Goal: Task Accomplishment & Management: Use online tool/utility

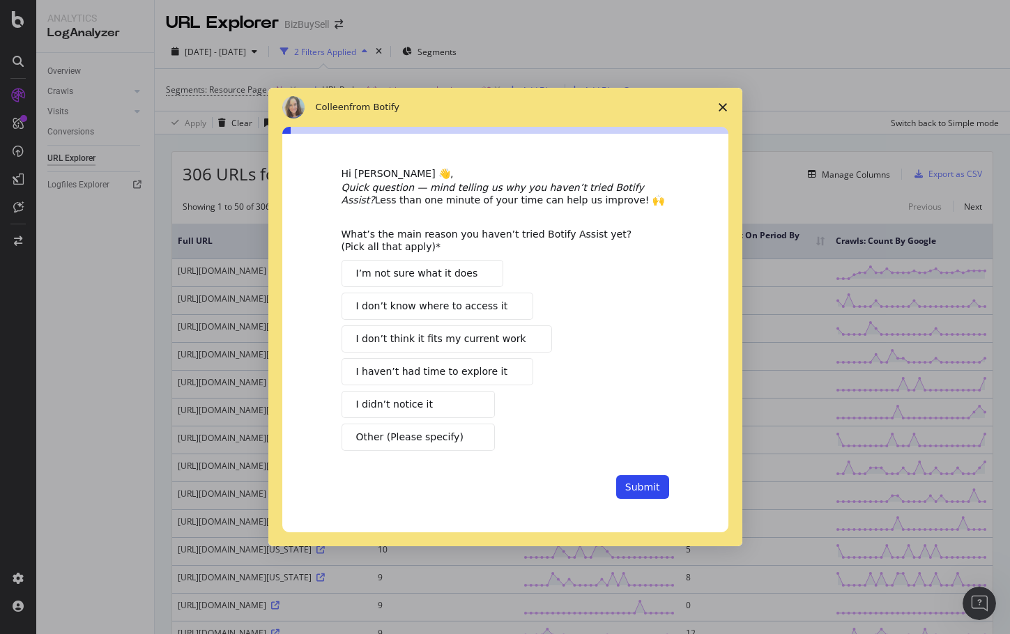
click at [430, 270] on span "I’m not sure what it does" at bounding box center [417, 273] width 122 height 15
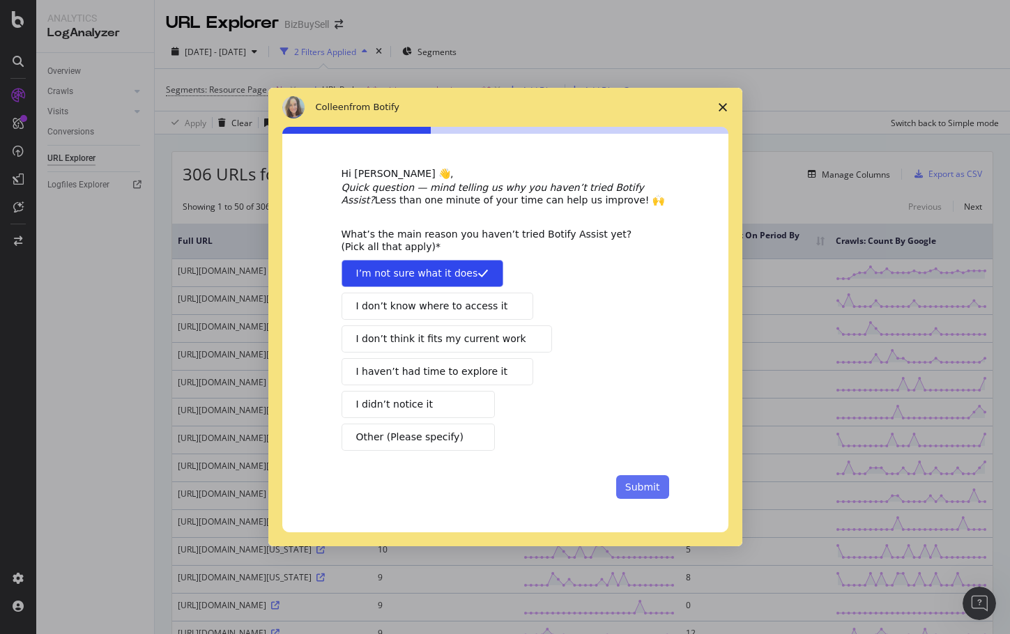
click at [631, 486] on button "Submit" at bounding box center [642, 487] width 53 height 24
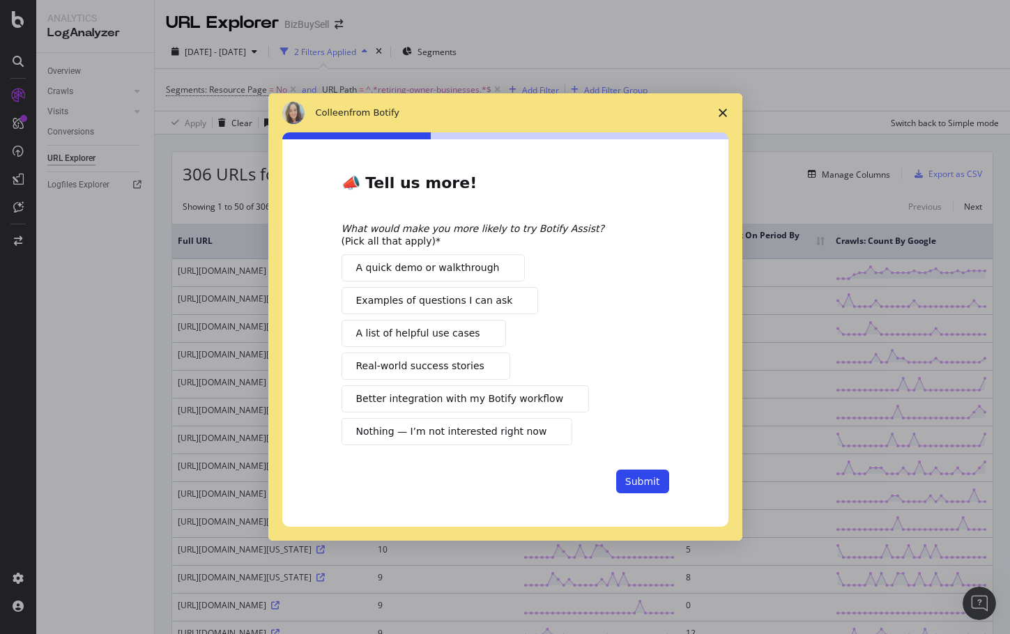
click at [474, 429] on span "Nothing — I’m not interested right now" at bounding box center [451, 431] width 191 height 15
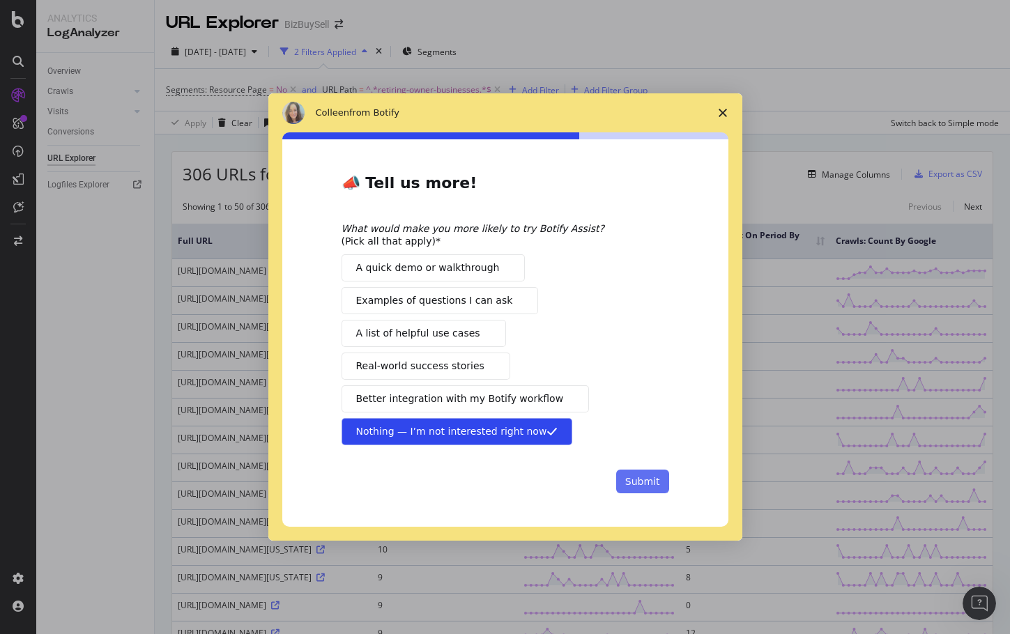
click at [647, 476] on button "Submit" at bounding box center [642, 482] width 53 height 24
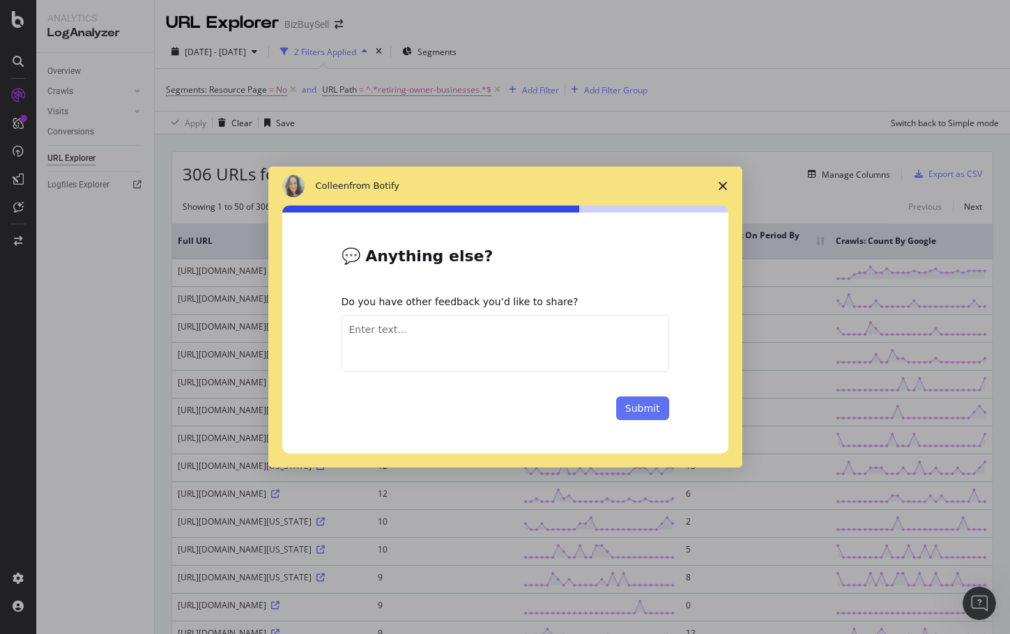
click at [643, 410] on button "Submit" at bounding box center [642, 408] width 53 height 24
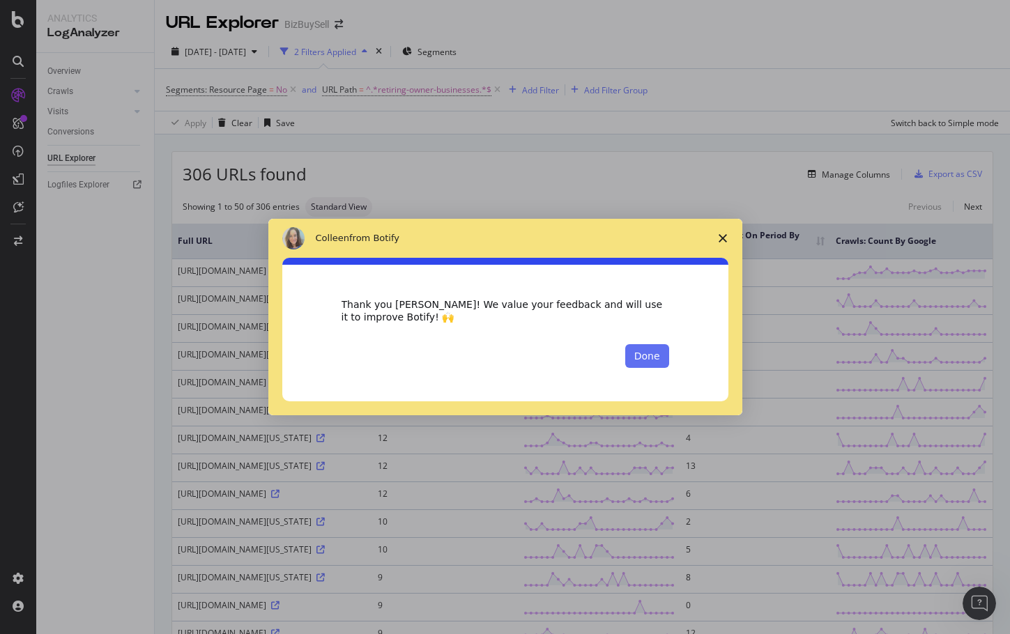
click at [651, 364] on button "Done" at bounding box center [647, 356] width 44 height 24
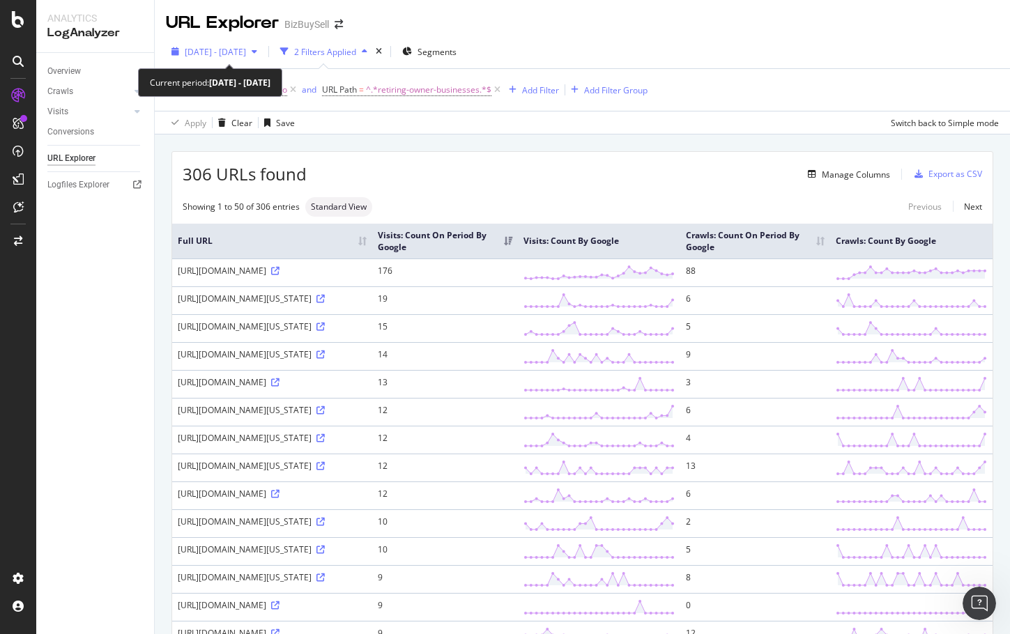
click at [246, 47] on span "[DATE] - [DATE]" at bounding box center [215, 52] width 61 height 12
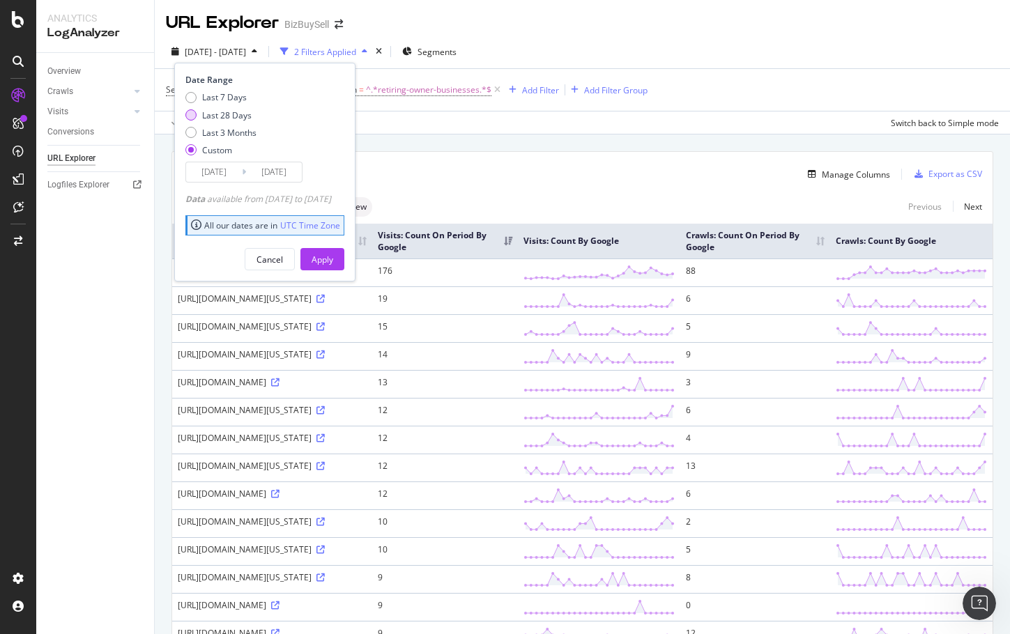
click at [190, 113] on div "Last 28 Days" at bounding box center [190, 114] width 11 height 11
type input "[DATE]"
click at [333, 261] on div "Apply" at bounding box center [322, 260] width 22 height 12
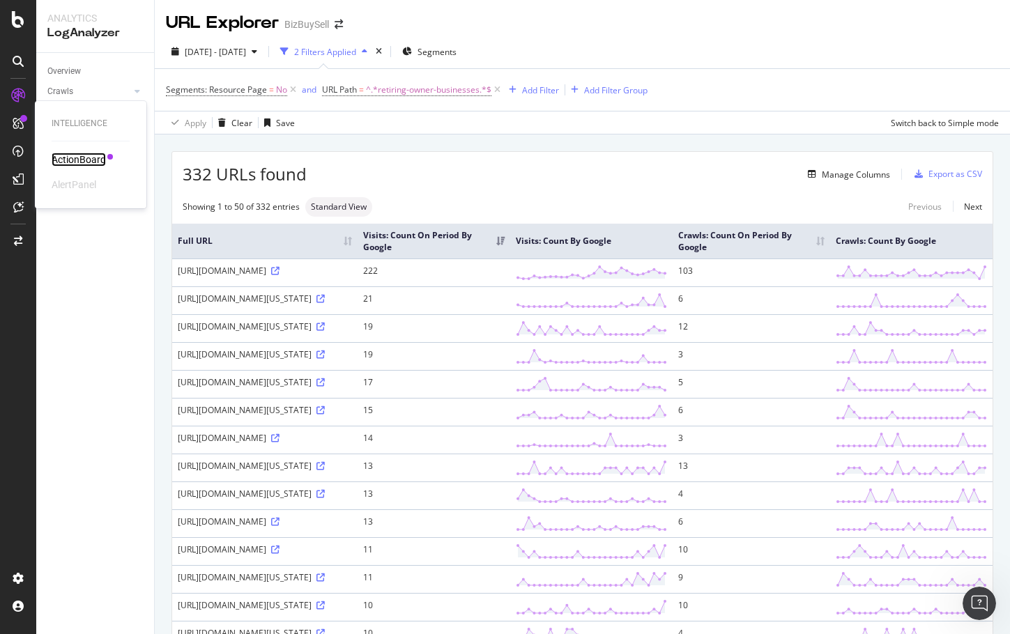
click at [84, 160] on div "ActionBoard" at bounding box center [79, 160] width 54 height 14
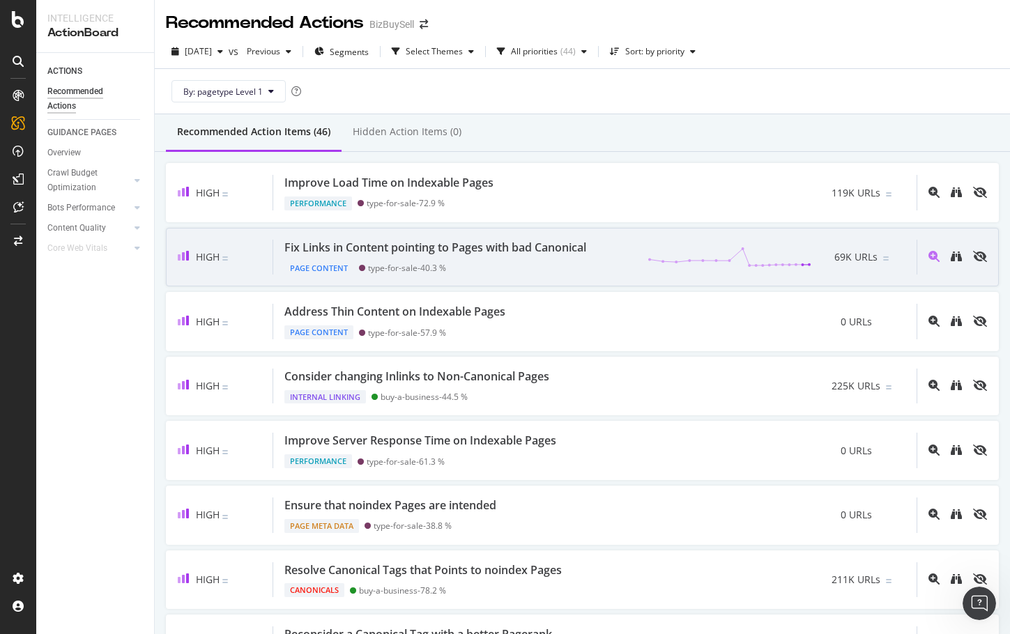
click at [455, 248] on div "Fix Links in Content pointing to Pages with bad Canonical" at bounding box center [435, 248] width 302 height 16
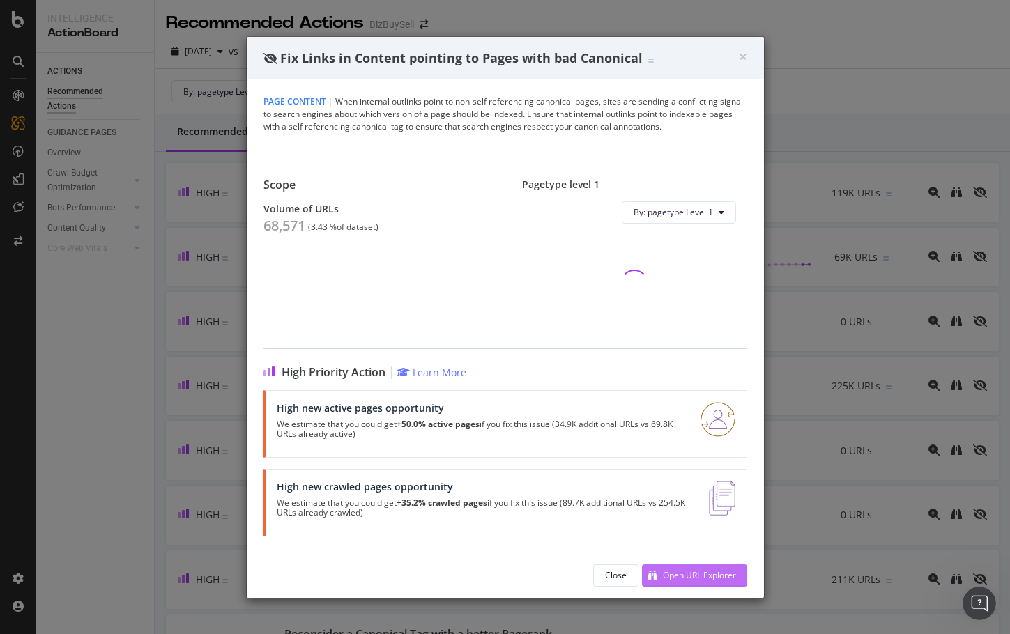
click at [699, 585] on div "Open URL Explorer" at bounding box center [689, 575] width 94 height 21
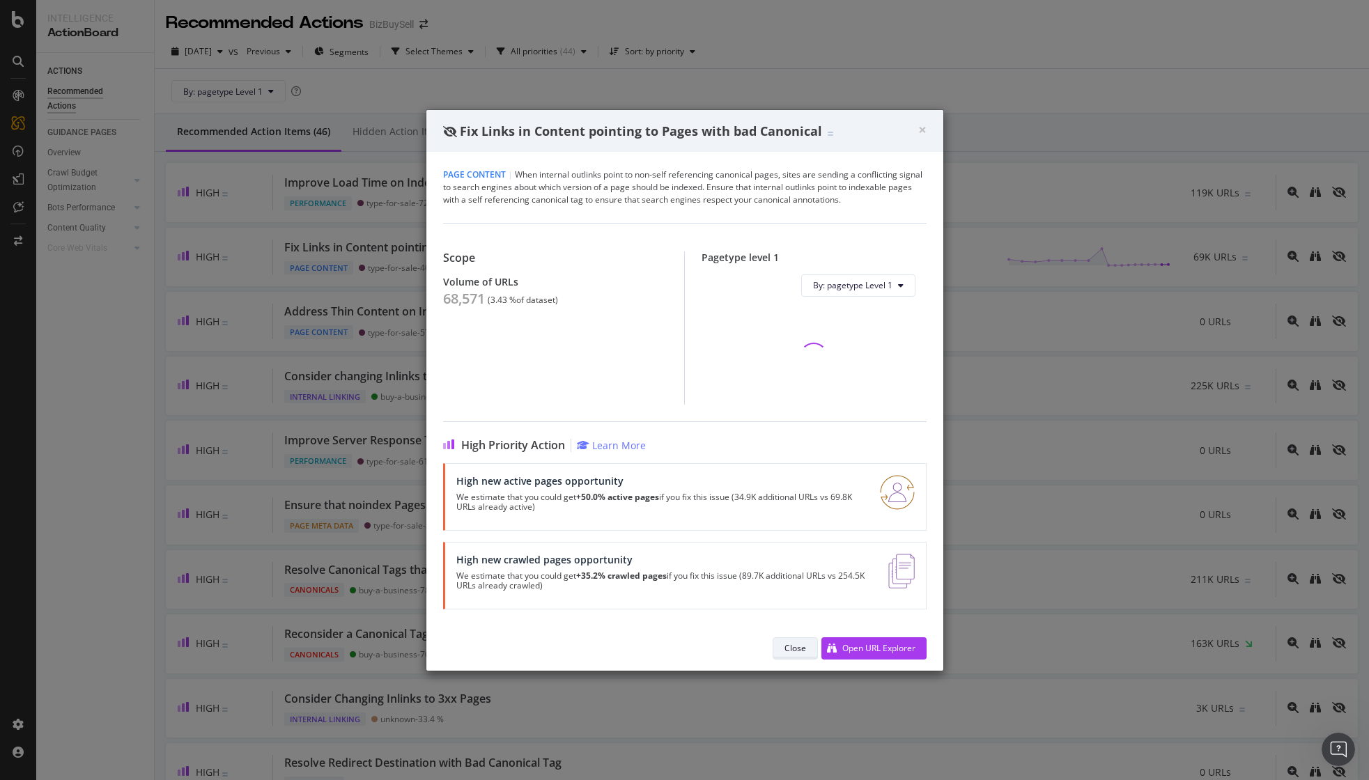
click at [789, 633] on div "Close" at bounding box center [796, 648] width 22 height 12
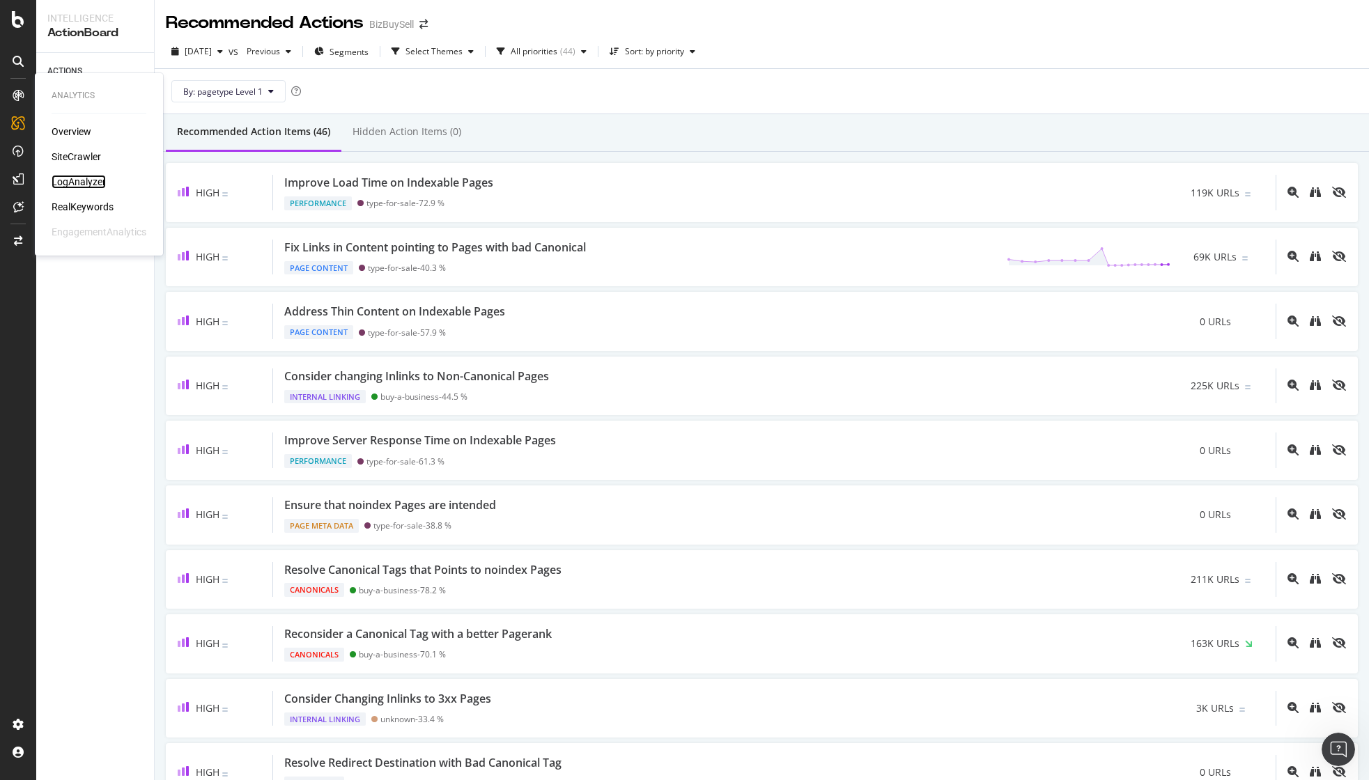
click at [79, 181] on div "LogAnalyzer" at bounding box center [79, 182] width 54 height 14
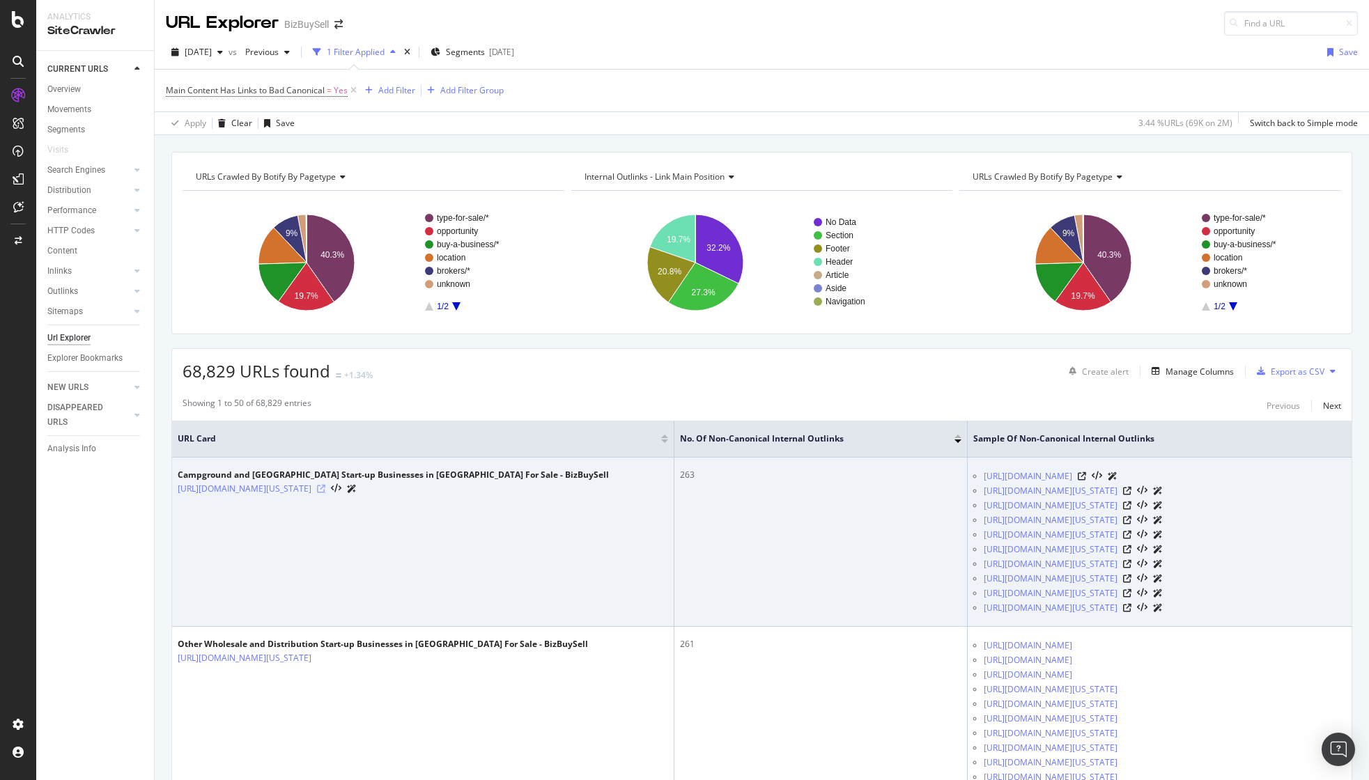
click at [325, 486] on icon at bounding box center [321, 489] width 8 height 8
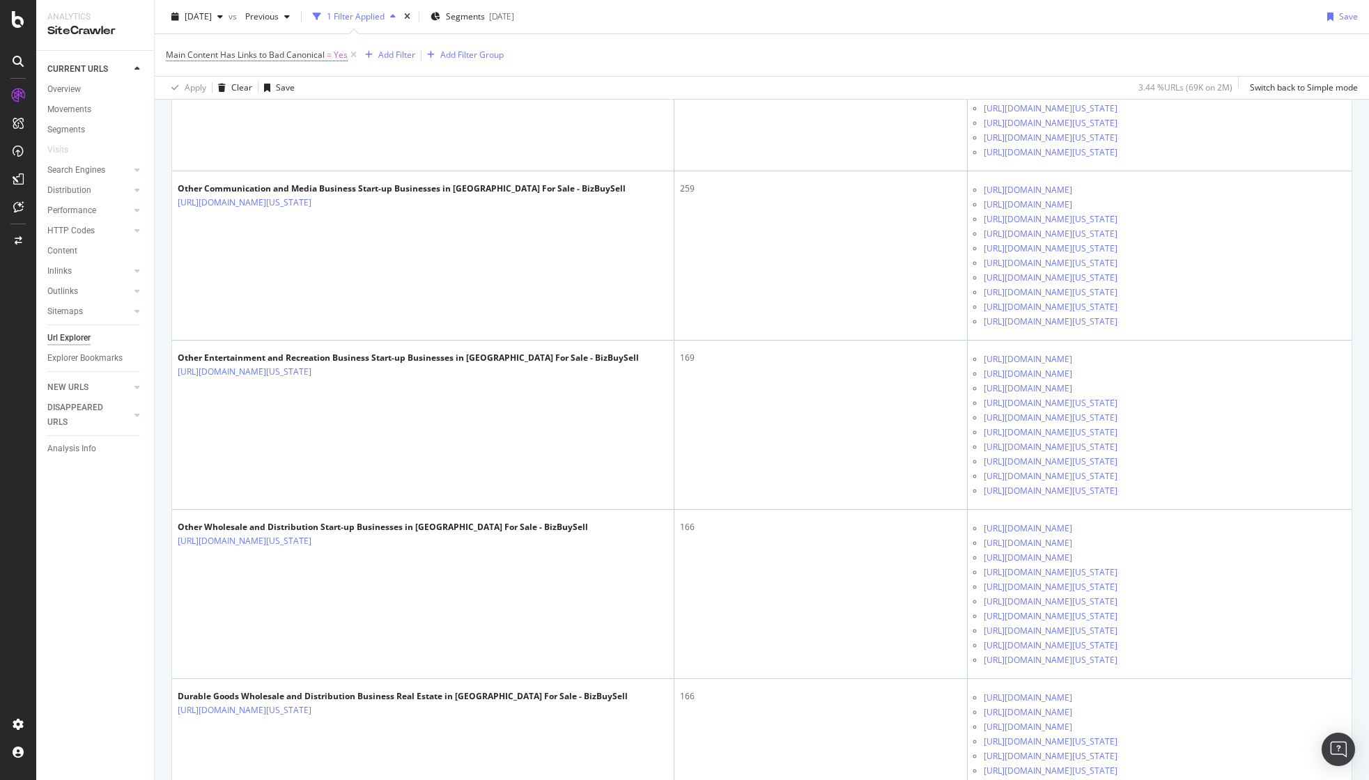
scroll to position [627, 0]
